Goal: Task Accomplishment & Management: Complete application form

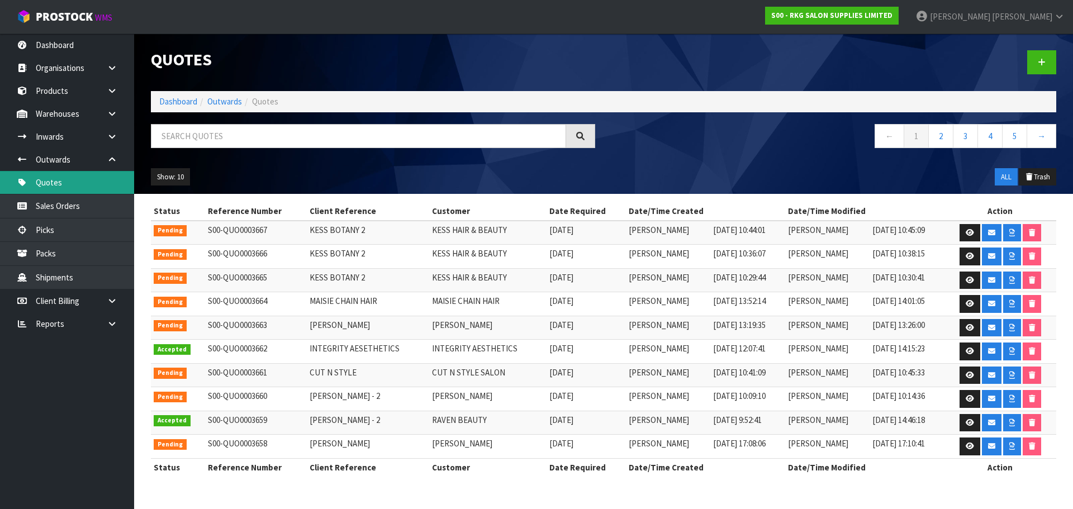
click at [53, 179] on link "Quotes" at bounding box center [67, 182] width 134 height 23
click at [1046, 59] on link at bounding box center [1041, 62] width 29 height 24
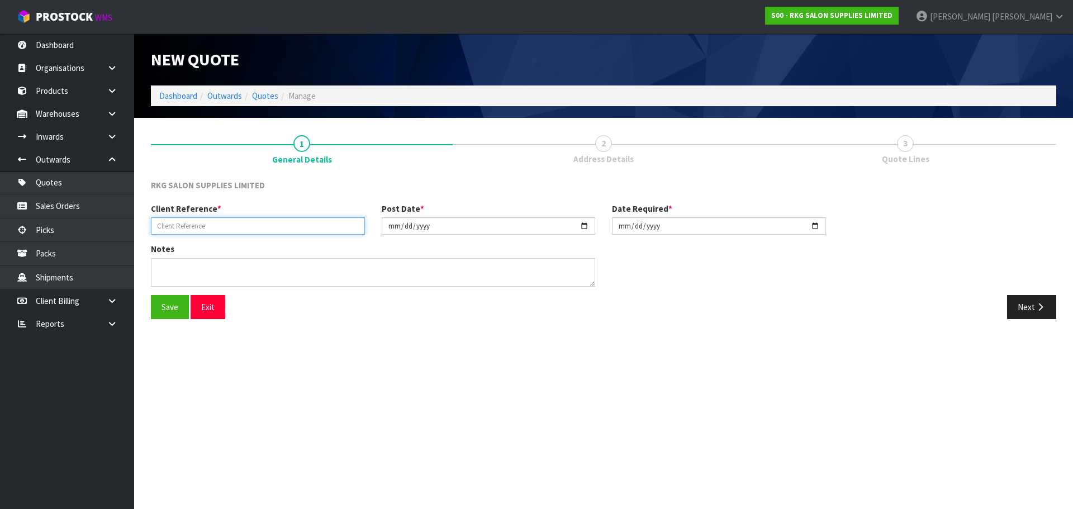
click at [287, 230] on input "text" at bounding box center [258, 225] width 214 height 17
type input "SHIMU"
click at [166, 307] on button "Save" at bounding box center [170, 307] width 38 height 24
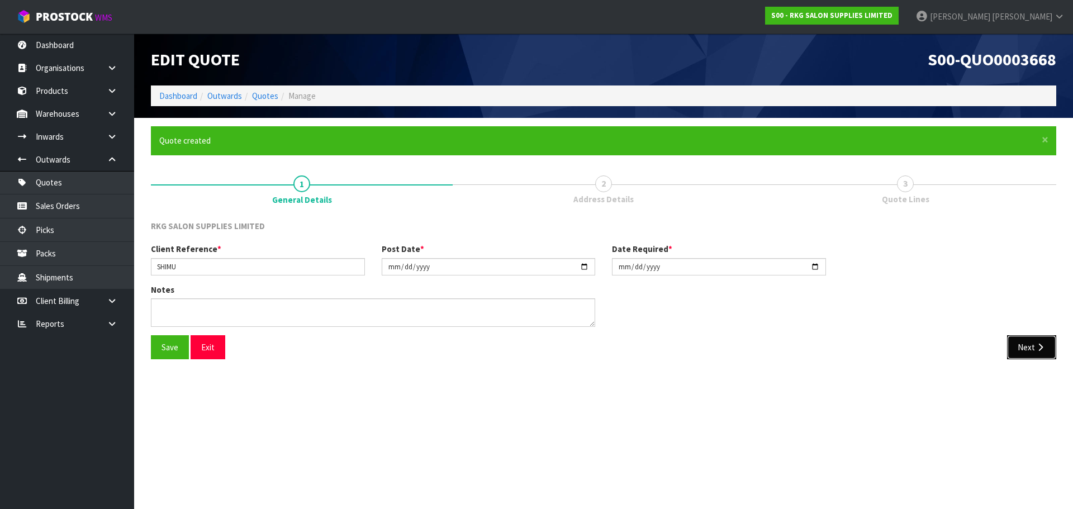
click at [1029, 346] on button "Next" at bounding box center [1031, 347] width 49 height 24
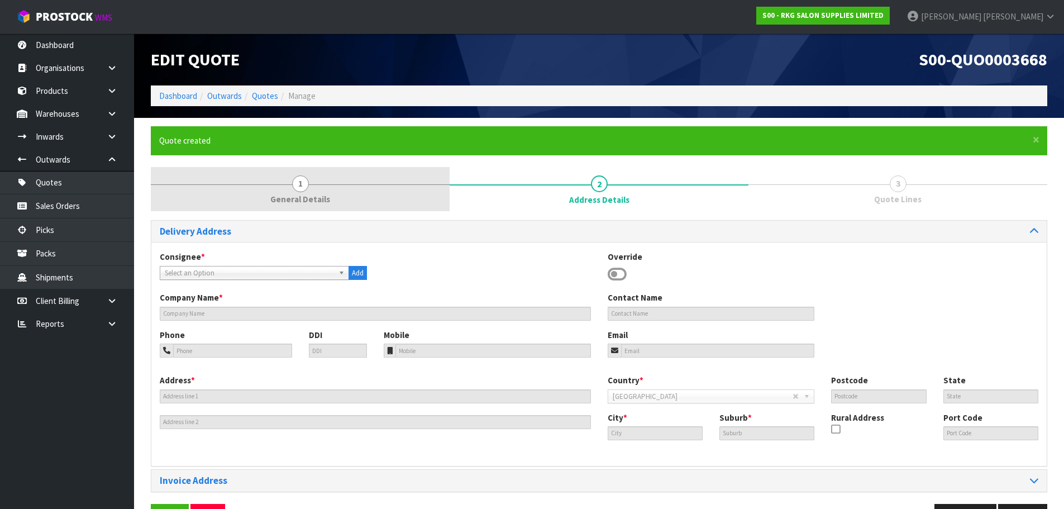
click at [298, 184] on span "1" at bounding box center [300, 183] width 17 height 17
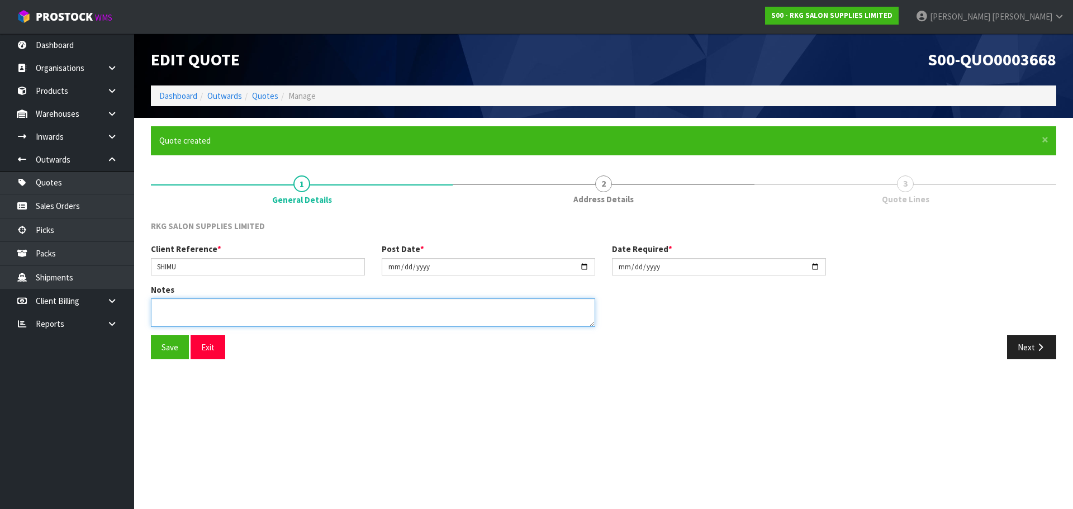
click at [205, 308] on textarea at bounding box center [373, 312] width 444 height 28
click at [1031, 352] on button "Next" at bounding box center [1031, 347] width 49 height 24
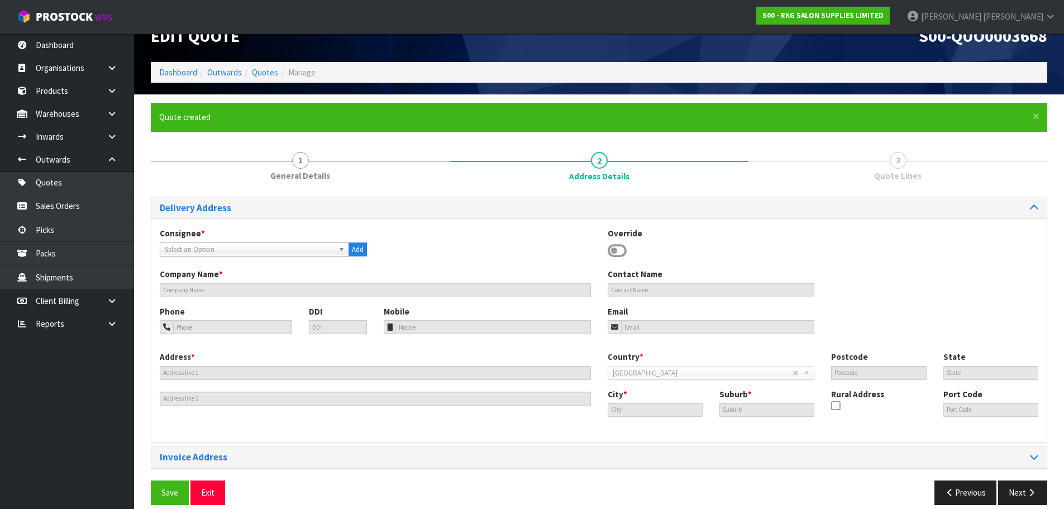
scroll to position [36, 0]
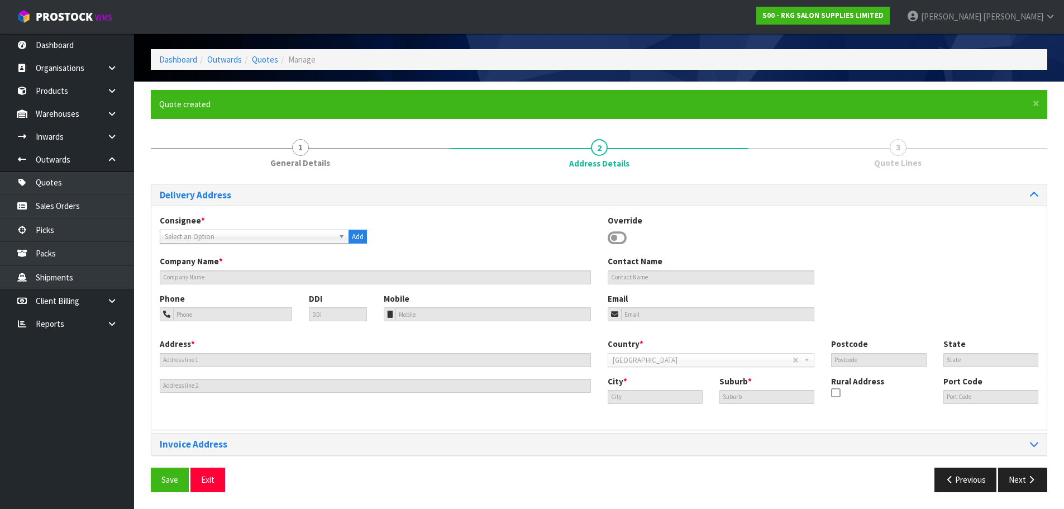
click at [618, 240] on icon at bounding box center [617, 238] width 19 height 17
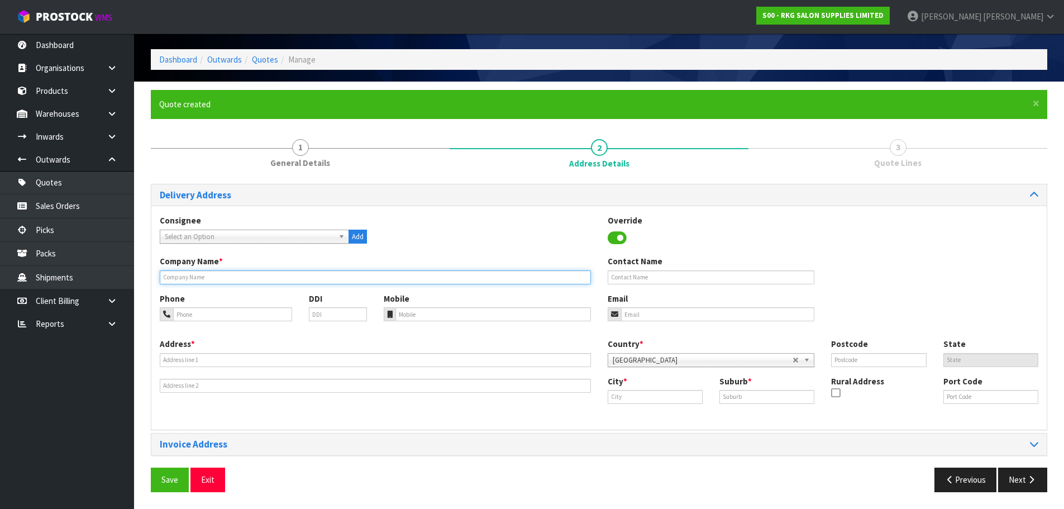
click at [214, 274] on input "text" at bounding box center [375, 277] width 431 height 14
type input "STYLISH HAIR SALON"
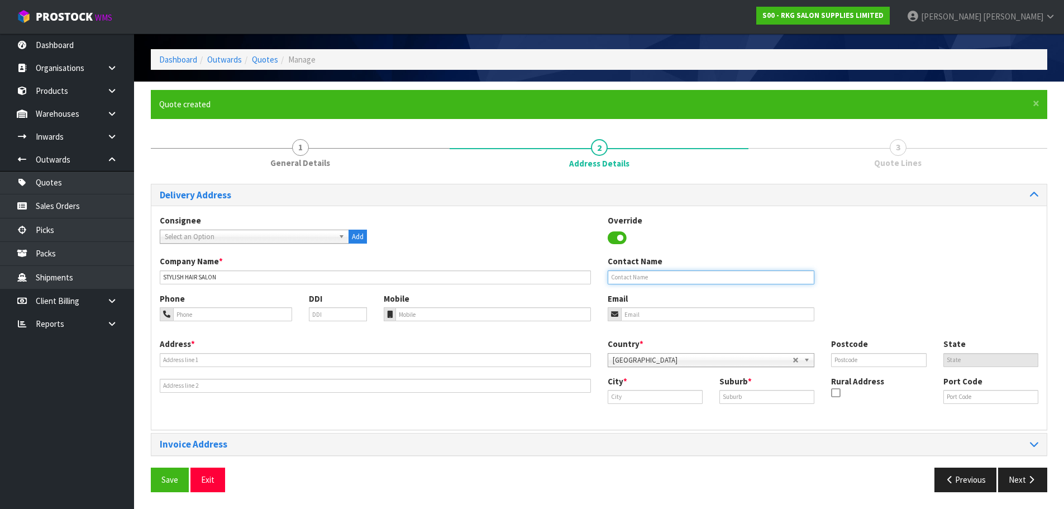
click at [620, 278] on input "text" at bounding box center [711, 277] width 207 height 14
type input "SHIMU"
click at [258, 314] on input "tel" at bounding box center [232, 314] width 119 height 14
type input "021-203-6804"
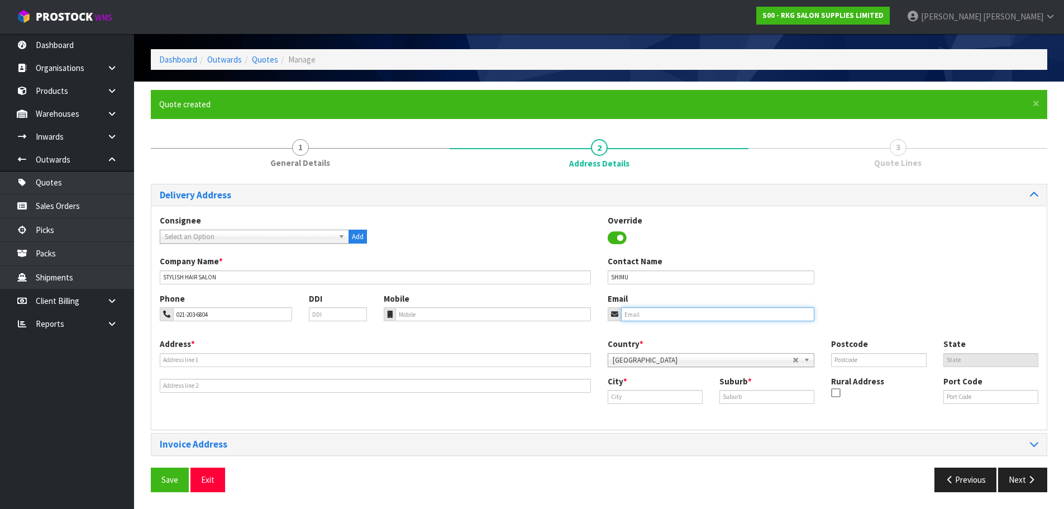
click at [665, 312] on input "email" at bounding box center [718, 314] width 194 height 14
type input "[EMAIL_ADDRESS][DOMAIN_NAME]"
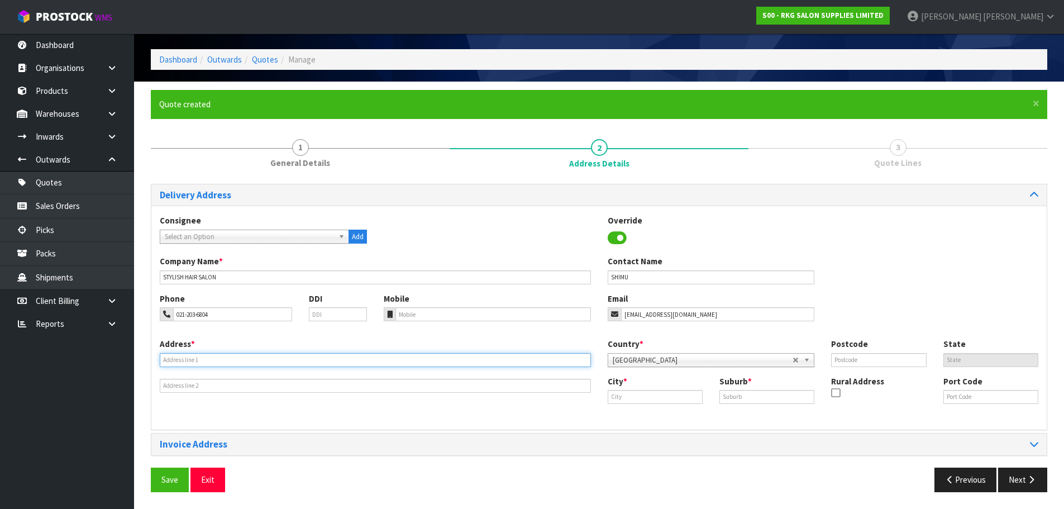
click at [179, 359] on input "text" at bounding box center [375, 360] width 431 height 14
type input "TBA"
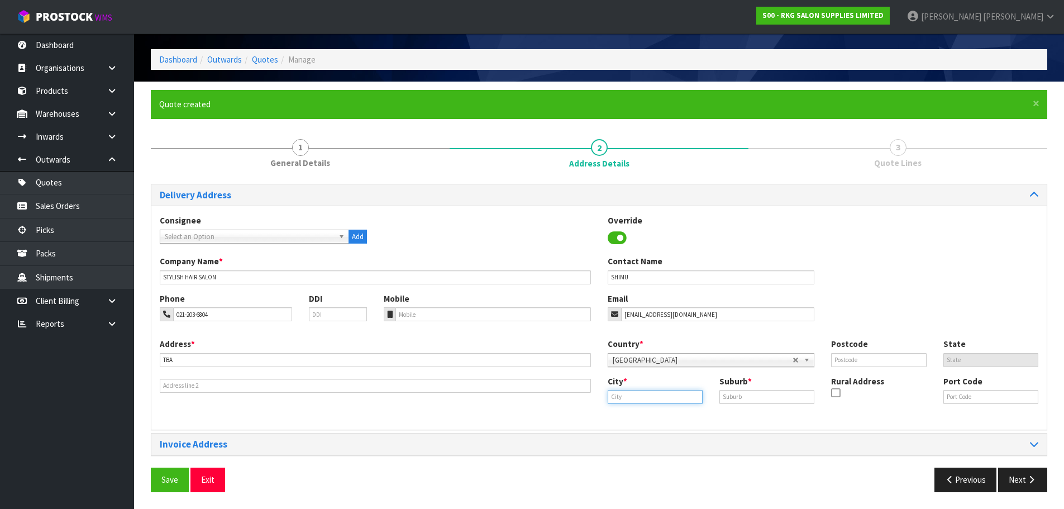
click at [616, 396] on input "text" at bounding box center [655, 397] width 95 height 14
drag, startPoint x: 624, startPoint y: 418, endPoint x: 634, endPoint y: 417, distance: 10.1
click at [624, 418] on strong "Auckl" at bounding box center [630, 416] width 21 height 11
type input "[GEOGRAPHIC_DATA]"
click at [732, 400] on input "text" at bounding box center [767, 397] width 95 height 14
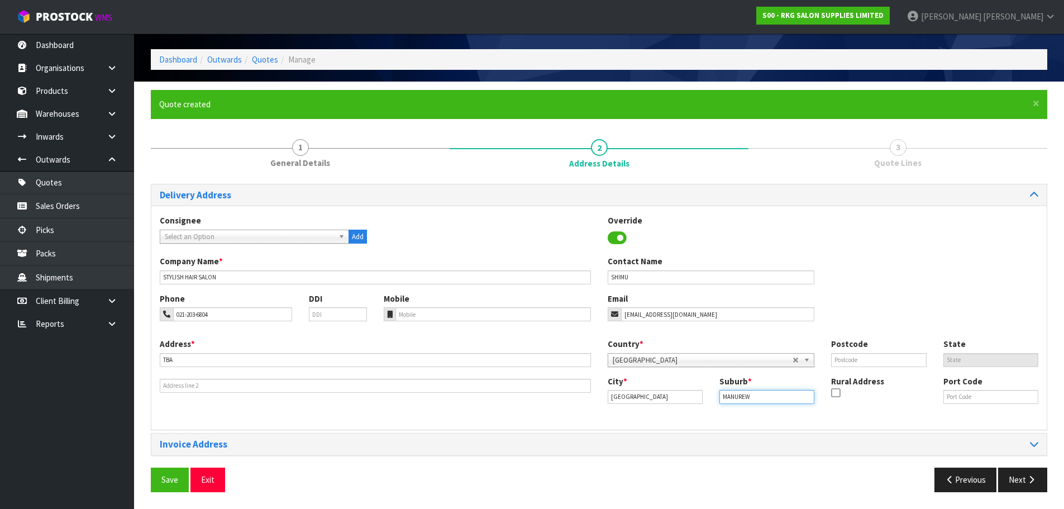
type input "MANUREWA"
click at [840, 357] on input "text" at bounding box center [878, 360] width 95 height 14
type input "2105"
click at [872, 308] on div "Phone 021-203-6804 DDI Mobile Email [EMAIL_ADDRESS][DOMAIN_NAME]" at bounding box center [599, 315] width 896 height 45
click at [168, 474] on button "Save" at bounding box center [170, 480] width 38 height 24
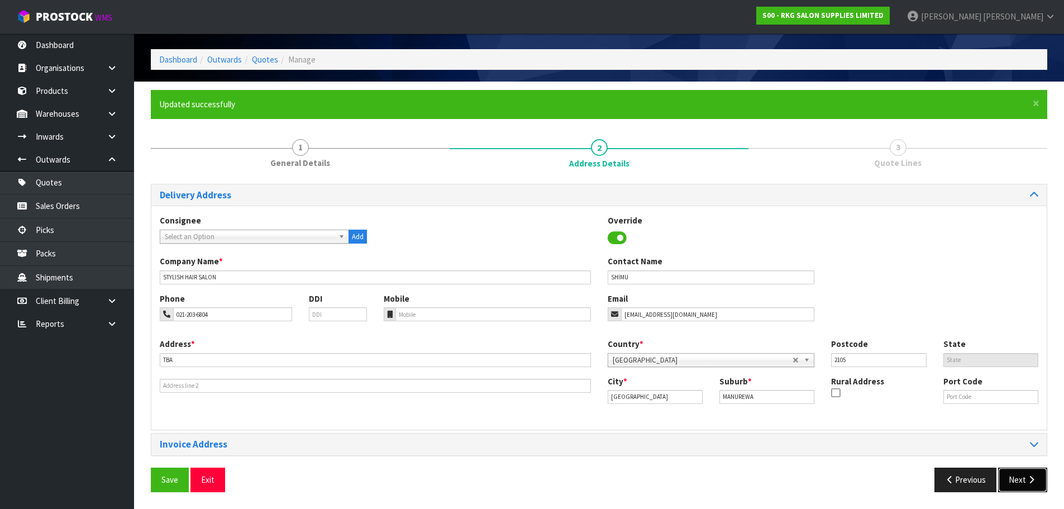
click at [1013, 480] on button "Next" at bounding box center [1022, 480] width 49 height 24
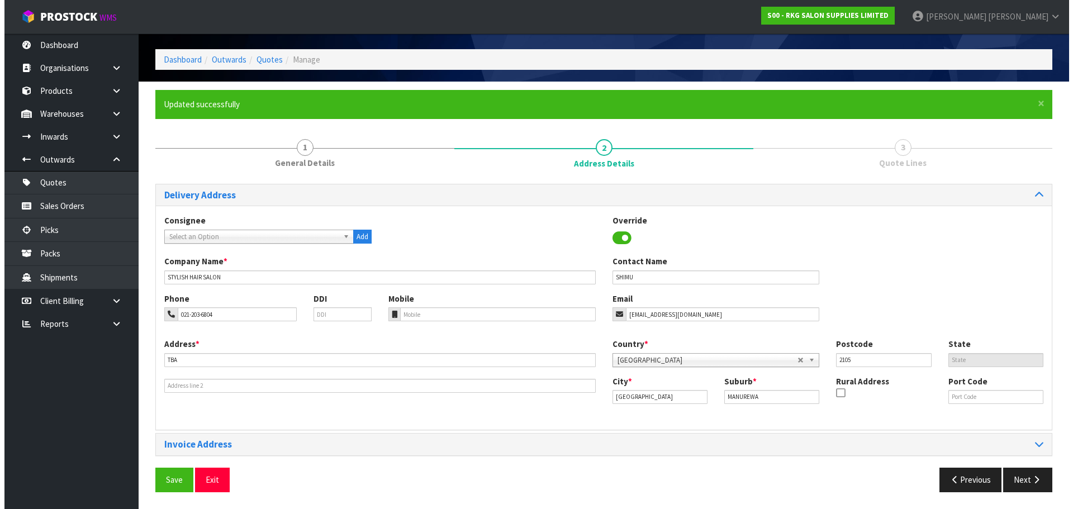
scroll to position [0, 0]
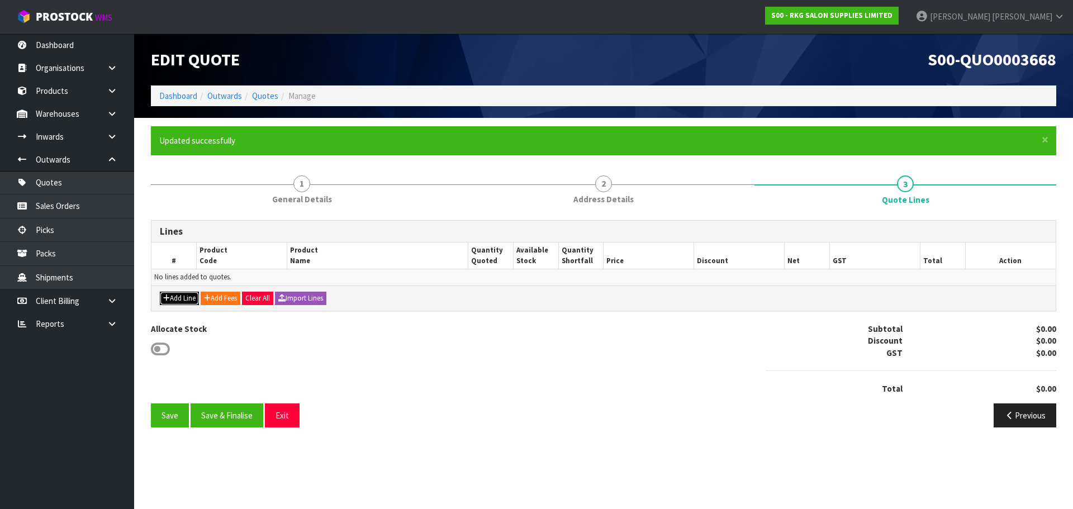
click at [175, 292] on button "Add Line" at bounding box center [179, 298] width 39 height 13
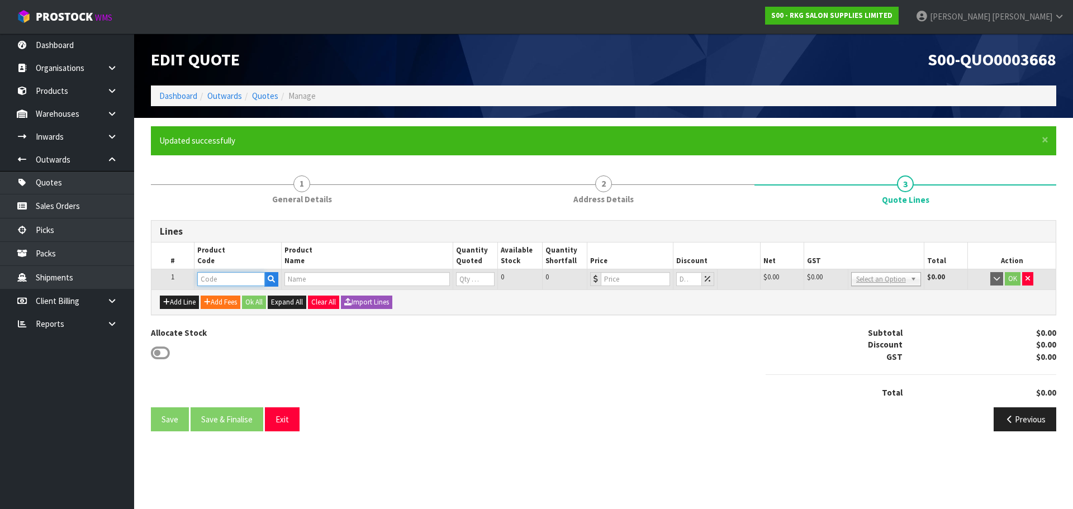
click at [206, 279] on input "text" at bounding box center [230, 279] width 67 height 14
type input "021204"
click at [235, 299] on strong "021204" at bounding box center [222, 298] width 27 height 11
type input "02120410"
type input "NOWRA SALON CHAIR - BLACK"
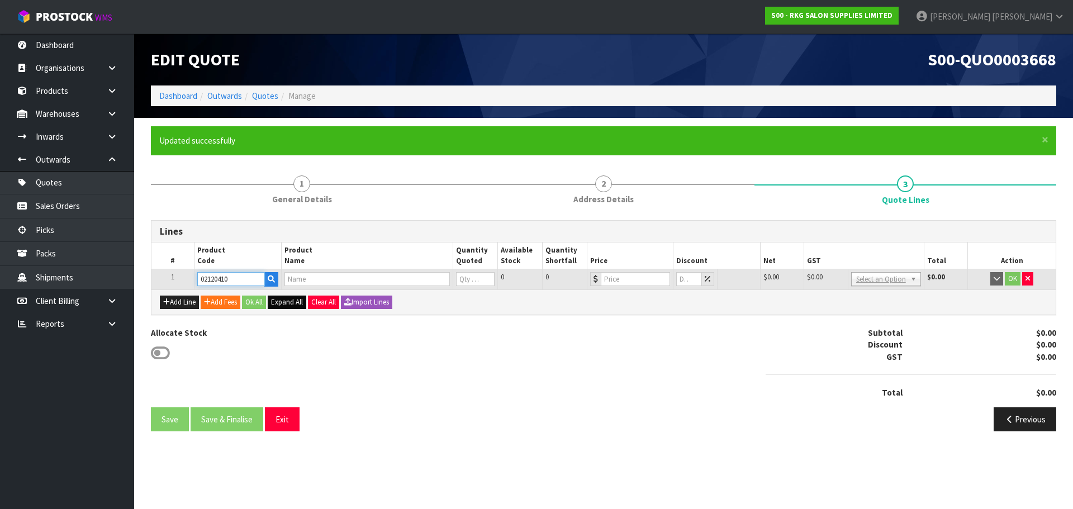
type input "0"
type input "595"
type input "0"
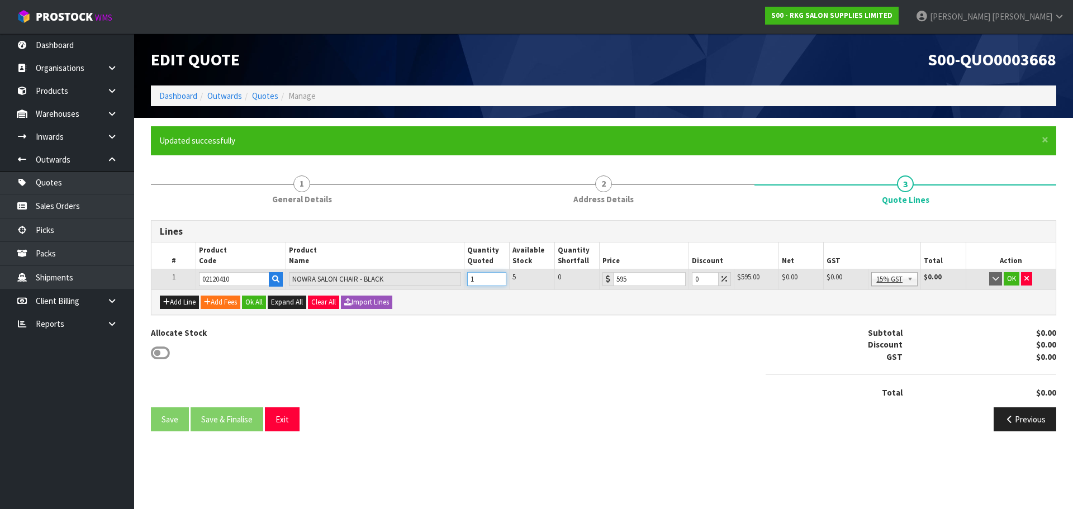
click at [498, 277] on input "1" at bounding box center [486, 279] width 39 height 14
type input "2"
click at [498, 277] on input "2" at bounding box center [486, 279] width 39 height 14
drag, startPoint x: 700, startPoint y: 278, endPoint x: 690, endPoint y: 278, distance: 10.1
click at [692, 278] on input "0" at bounding box center [705, 279] width 26 height 14
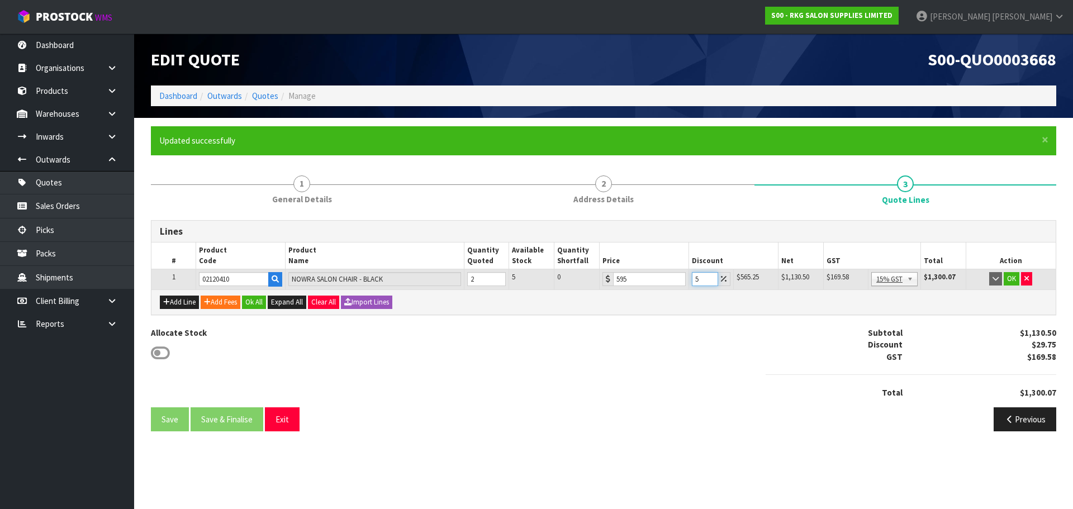
drag, startPoint x: 700, startPoint y: 280, endPoint x: 692, endPoint y: 282, distance: 8.5
click at [692, 282] on input "5" at bounding box center [705, 279] width 26 height 14
type input "1"
type input "5"
click at [1012, 276] on button "OK" at bounding box center [1011, 278] width 16 height 13
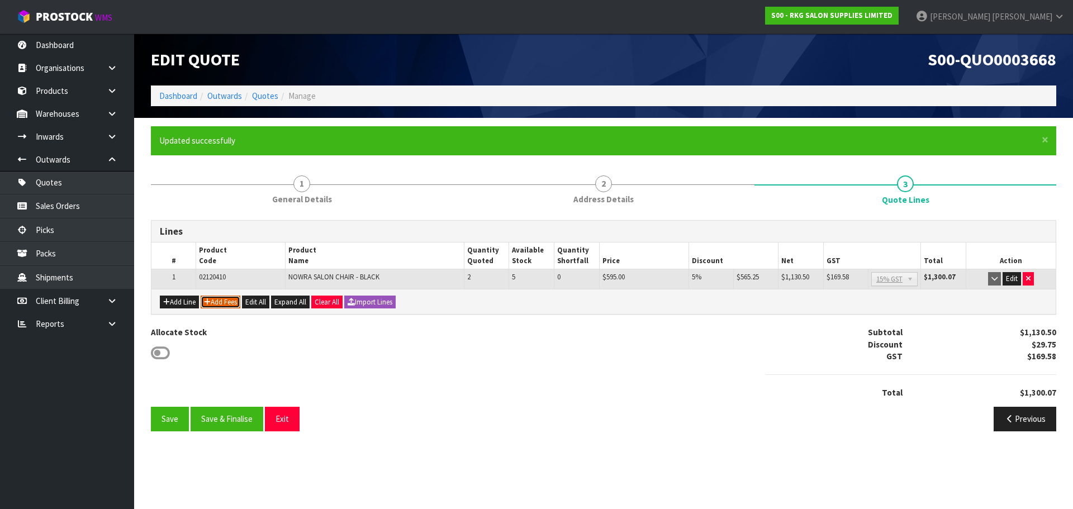
click at [223, 306] on button "Add Fees" at bounding box center [221, 302] width 40 height 13
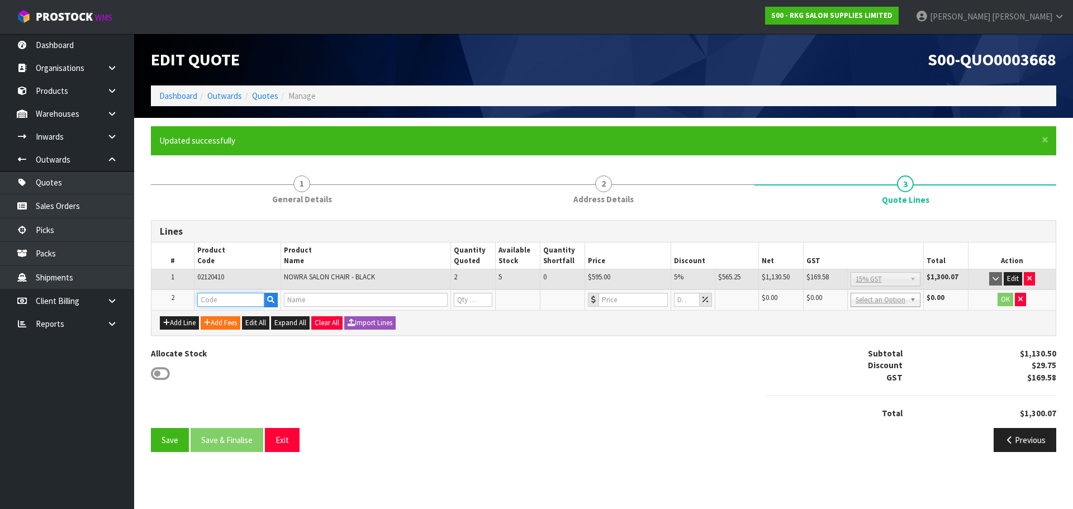
click at [220, 298] on input "text" at bounding box center [230, 300] width 67 height 14
type input "FRE"
click at [222, 320] on strong "FRE" at bounding box center [216, 318] width 14 height 11
type input "FREIGHT"
type input "FREIGHT FEE"
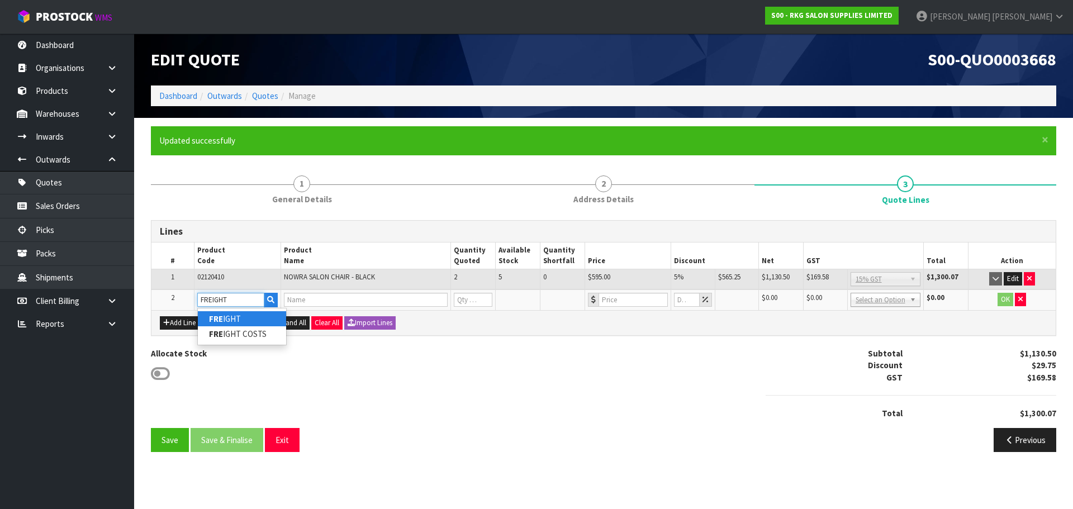
type input "1"
type input "0"
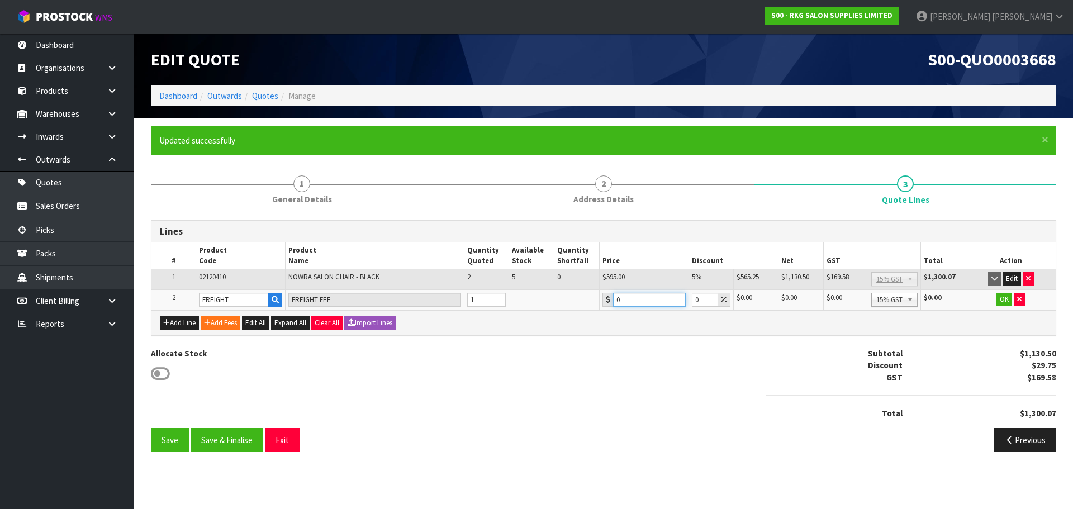
drag, startPoint x: 626, startPoint y: 297, endPoint x: 604, endPoint y: 298, distance: 22.4
click at [604, 298] on div "0" at bounding box center [643, 300] width 83 height 14
type input "124.50"
click at [1006, 296] on button "OK" at bounding box center [1004, 299] width 16 height 13
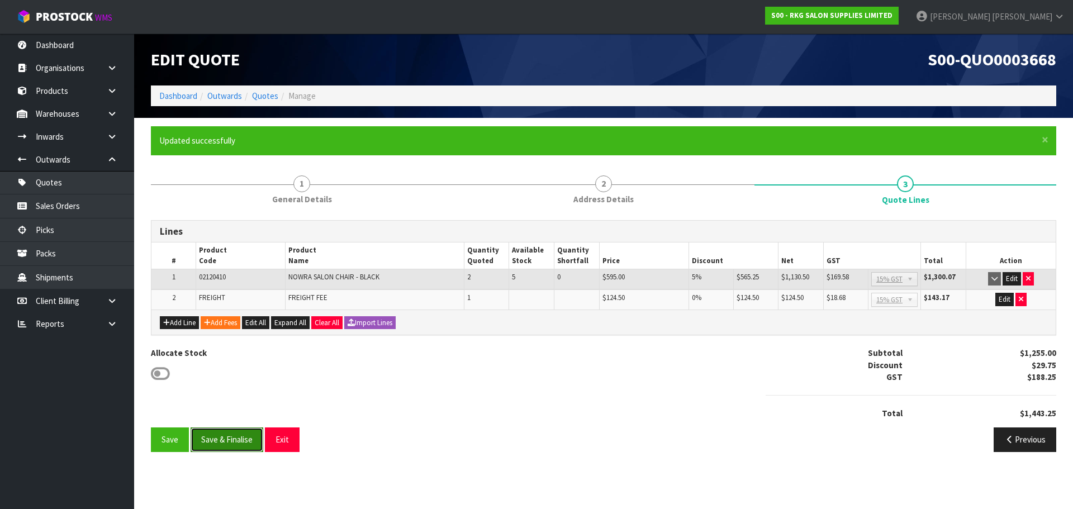
click at [227, 444] on button "Save & Finalise" at bounding box center [227, 439] width 73 height 24
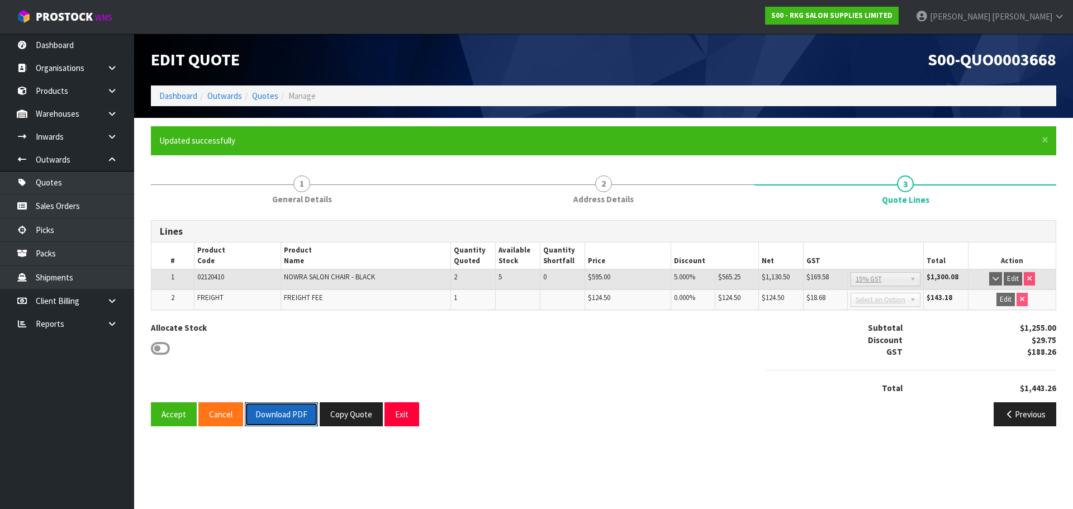
drag, startPoint x: 285, startPoint y: 420, endPoint x: 518, endPoint y: 298, distance: 262.6
click at [288, 420] on button "Download PDF" at bounding box center [281, 414] width 73 height 24
click at [357, 416] on button "Copy Quote" at bounding box center [351, 414] width 63 height 24
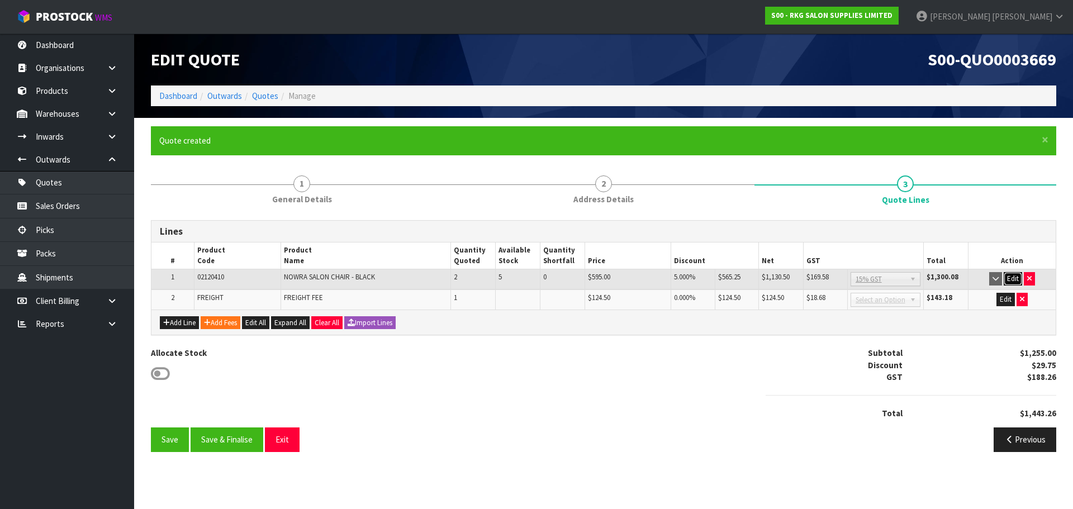
click at [1012, 279] on button "Edit" at bounding box center [1012, 278] width 18 height 13
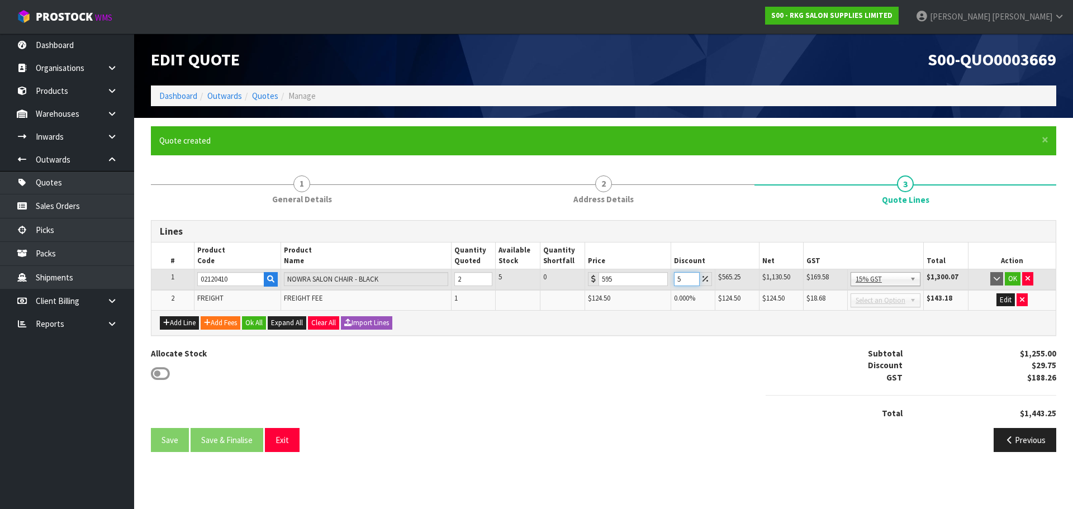
drag, startPoint x: 684, startPoint y: 280, endPoint x: 675, endPoint y: 280, distance: 8.9
click at [675, 280] on input "5" at bounding box center [687, 279] width 26 height 14
type input "10"
click at [532, 363] on div "Allocate Stock Subtotal $1,195.50 Discount $59.50 GST $179.33 Total $1,374.83" at bounding box center [603, 387] width 922 height 80
click at [1012, 276] on button "OK" at bounding box center [1012, 278] width 16 height 13
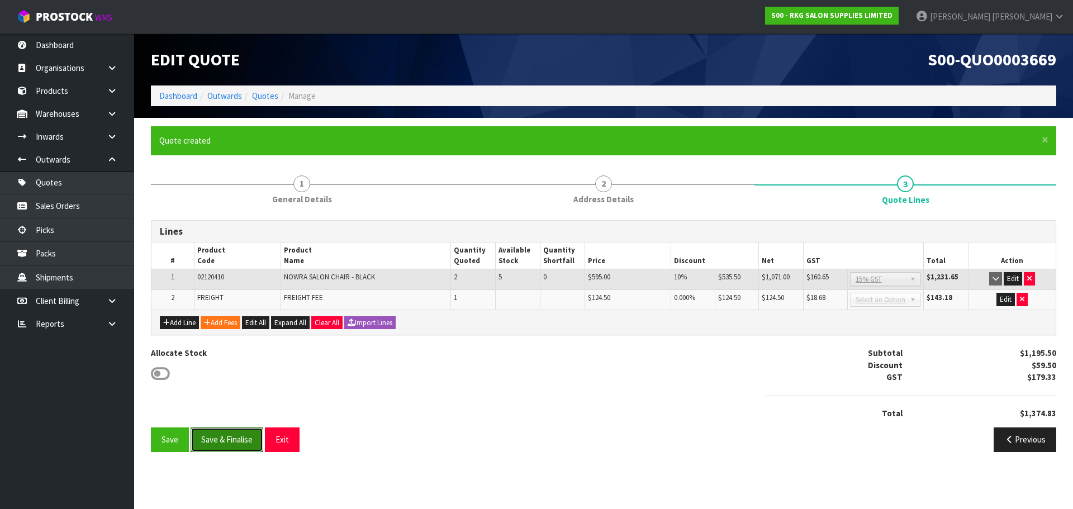
click at [231, 442] on button "Save & Finalise" at bounding box center [227, 439] width 73 height 24
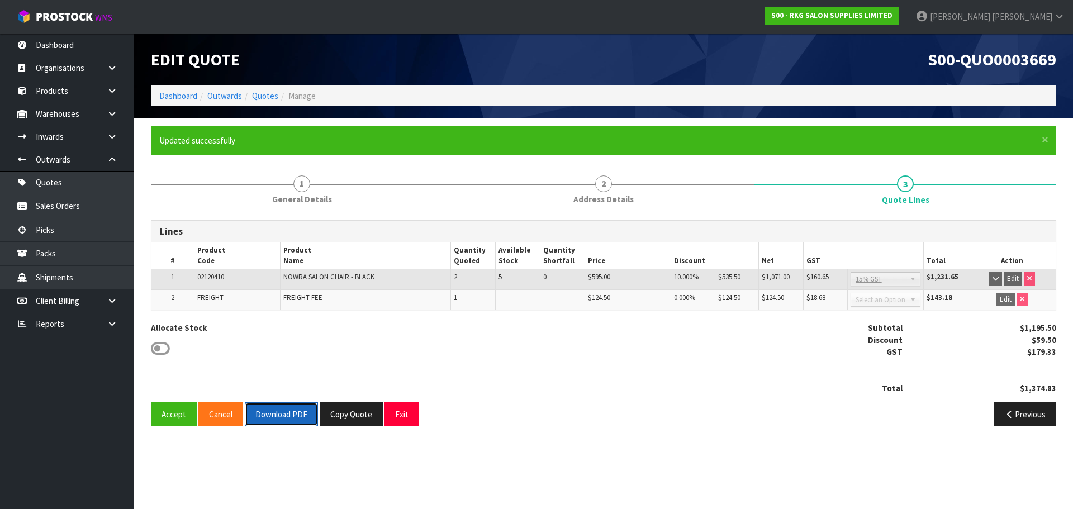
click at [282, 413] on button "Download PDF" at bounding box center [281, 414] width 73 height 24
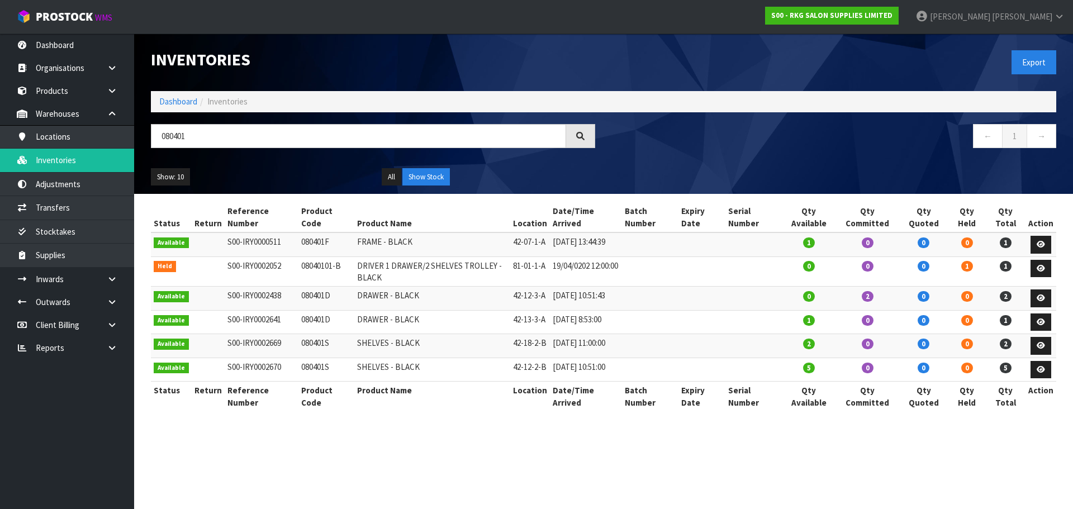
click at [153, 141] on input "080401" at bounding box center [358, 136] width 415 height 24
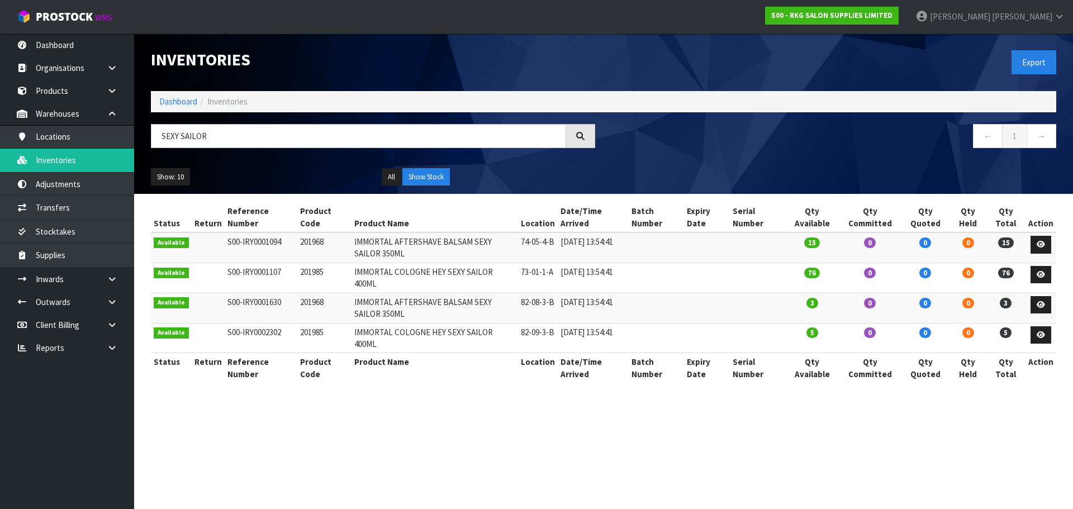
type input "SEXY SAILOR"
drag, startPoint x: 294, startPoint y: 273, endPoint x: 325, endPoint y: 274, distance: 31.3
click at [325, 274] on td "201985" at bounding box center [324, 278] width 54 height 30
copy td "201985"
